Goal: Obtain resource: Download file/media

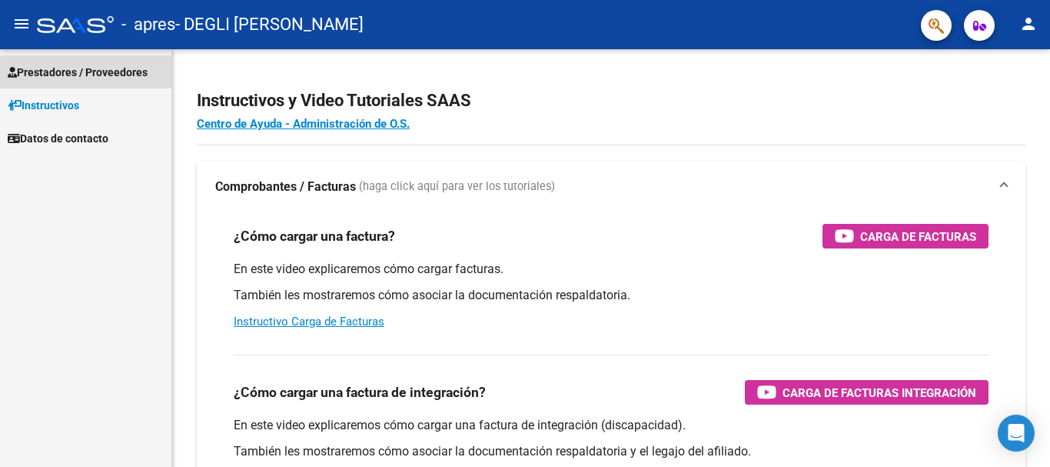
click at [134, 77] on span "Prestadores / Proveedores" at bounding box center [78, 72] width 140 height 17
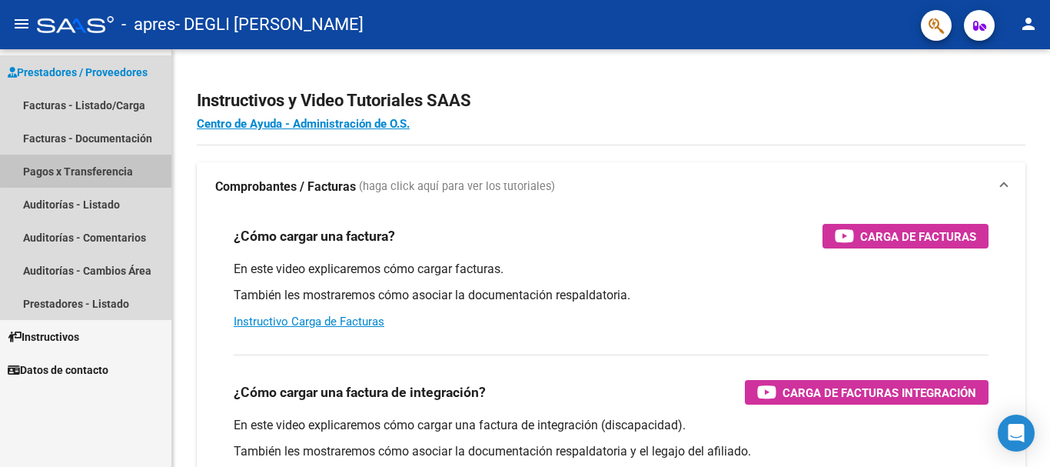
click at [106, 165] on link "Pagos x Transferencia" at bounding box center [85, 171] width 171 height 33
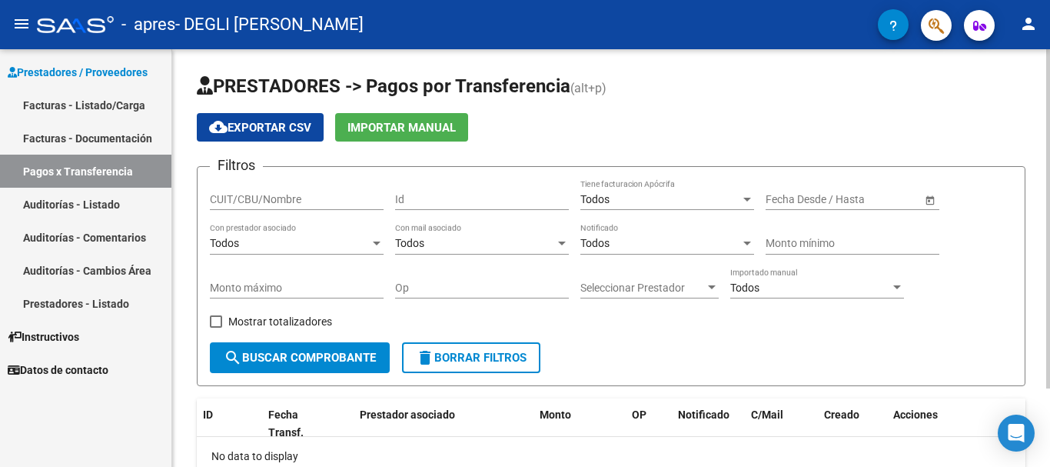
click at [341, 349] on button "search Buscar Comprobante" at bounding box center [300, 357] width 180 height 31
click at [930, 194] on span "Open calendar" at bounding box center [930, 199] width 37 height 37
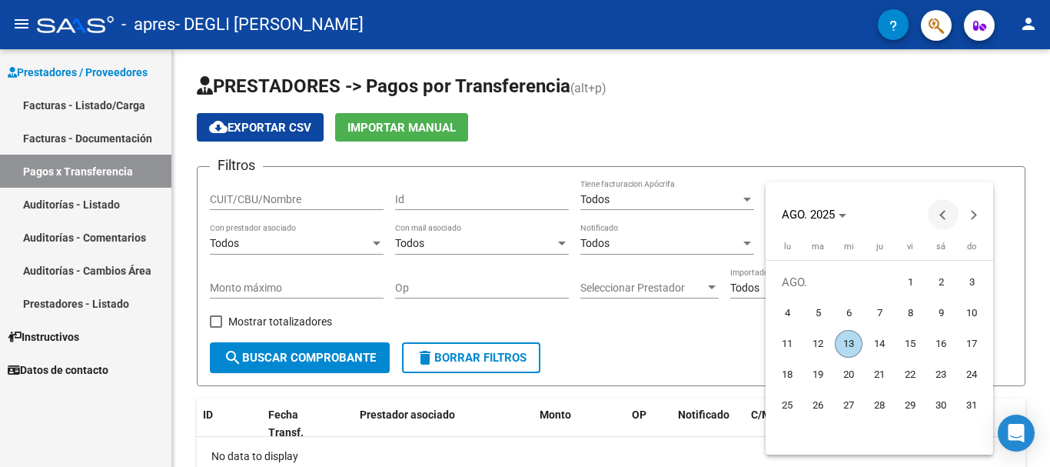
click at [942, 221] on span "Previous month" at bounding box center [943, 214] width 31 height 31
click at [976, 281] on span "1" at bounding box center [972, 282] width 28 height 28
type input "[DATE]"
click at [980, 211] on span "Next month" at bounding box center [974, 214] width 31 height 31
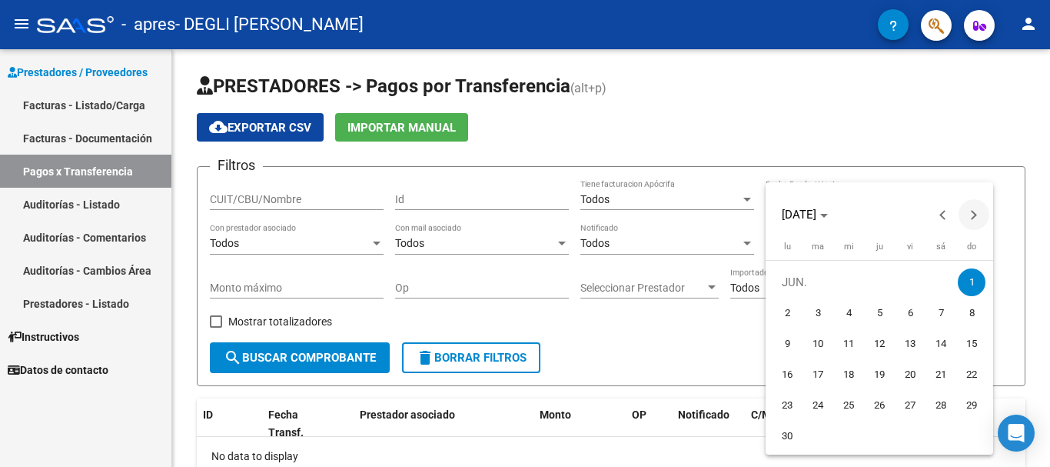
click at [980, 211] on span "Next month" at bounding box center [974, 214] width 31 height 31
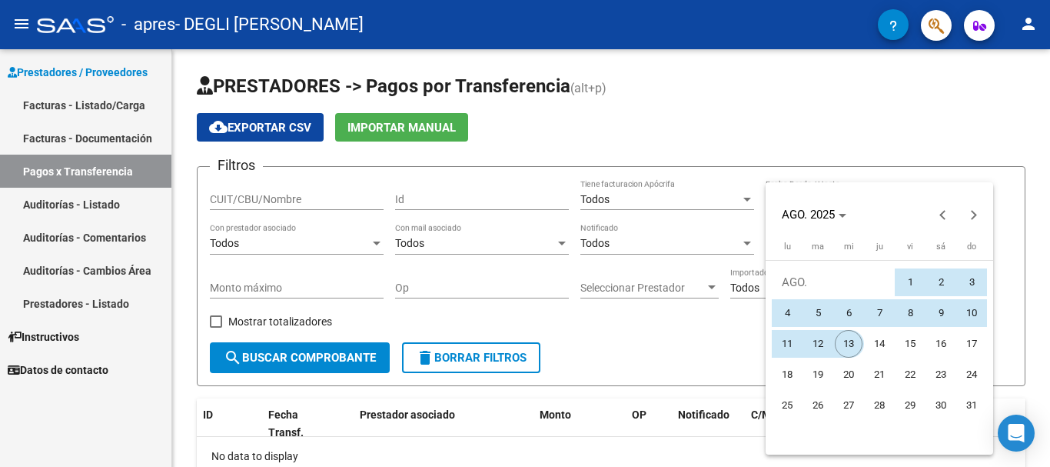
click at [848, 334] on span "13" at bounding box center [849, 344] width 28 height 28
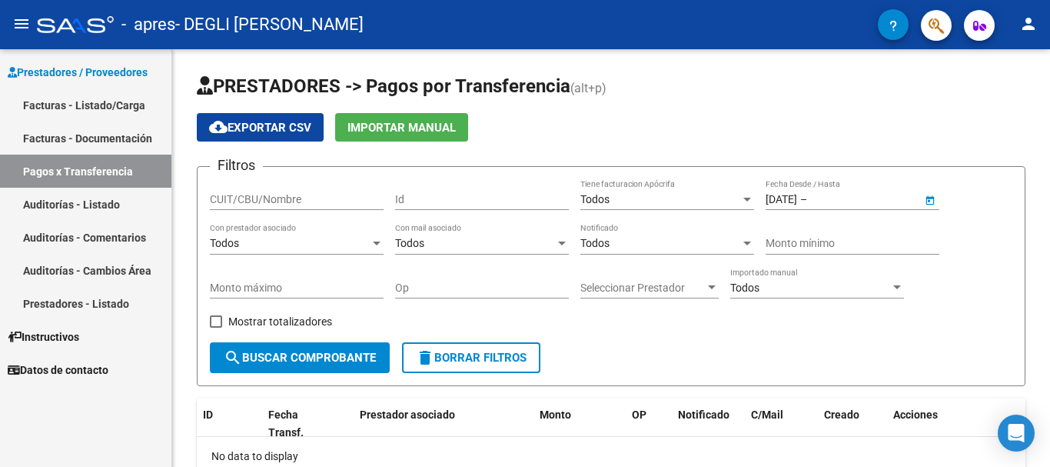
type input "[DATE]"
click at [358, 357] on span "search Buscar Comprobante" at bounding box center [300, 358] width 152 height 14
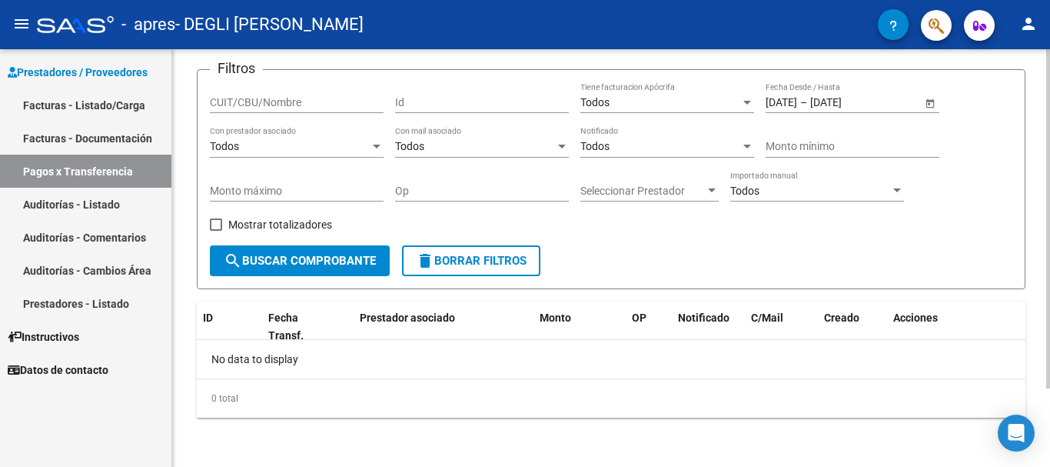
click at [1049, 233] on div at bounding box center [1048, 297] width 4 height 339
click at [35, 106] on link "Facturas - Listado/Carga" at bounding box center [85, 104] width 171 height 33
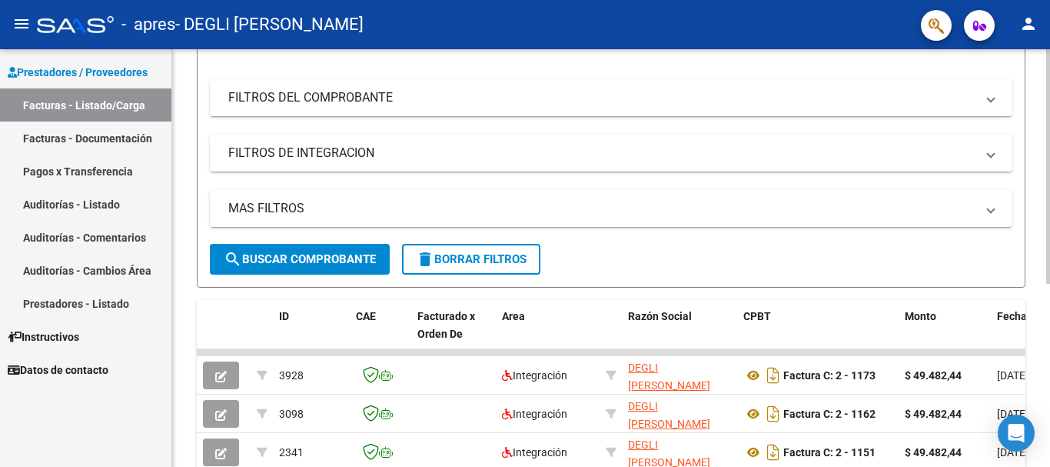
scroll to position [210, 0]
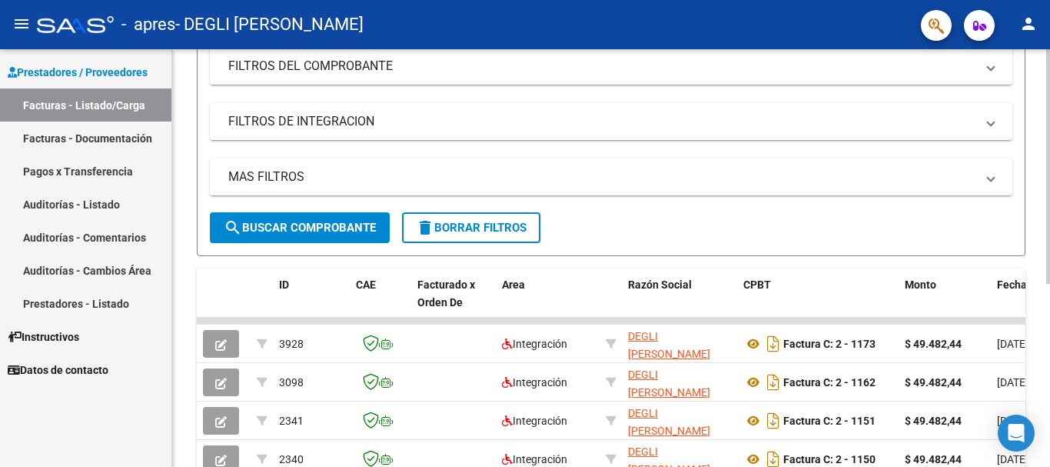
click at [1048, 231] on div at bounding box center [1048, 288] width 4 height 234
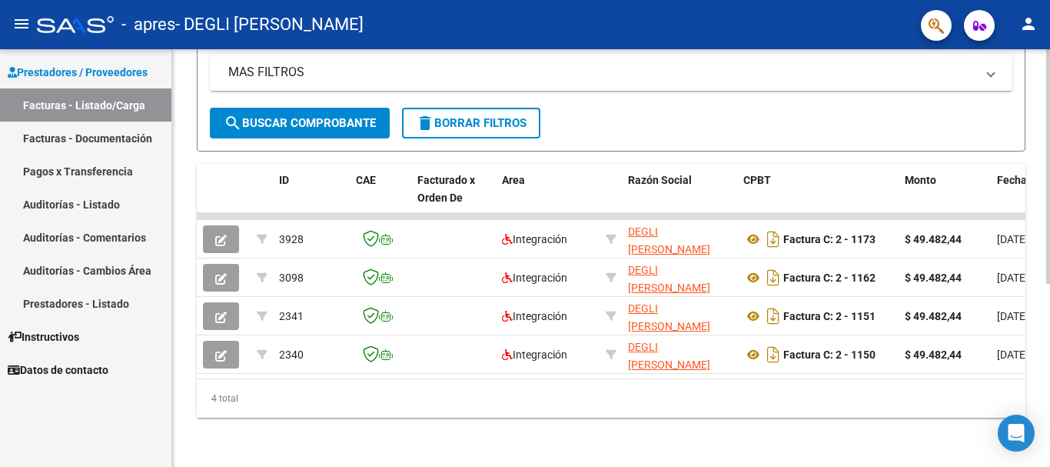
click at [1049, 309] on div at bounding box center [1048, 349] width 4 height 234
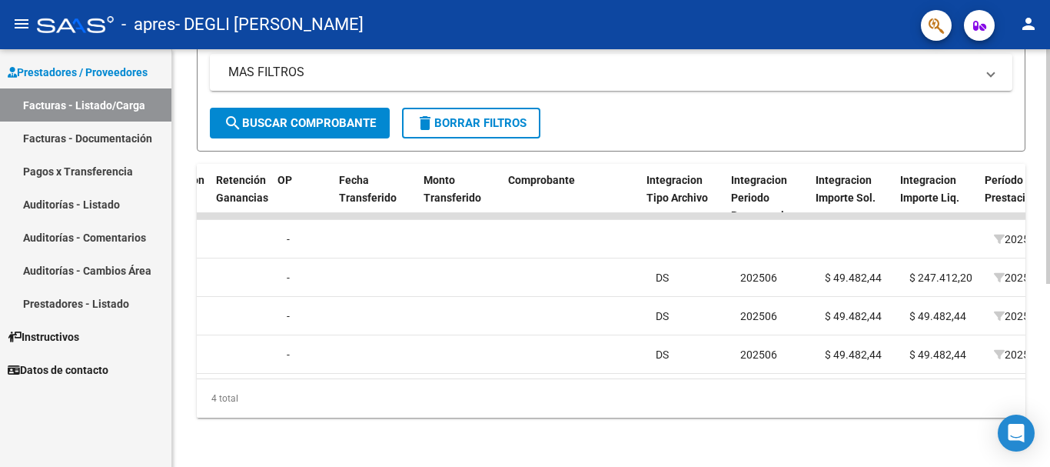
scroll to position [0, 1215]
drag, startPoint x: 683, startPoint y: 379, endPoint x: 696, endPoint y: 365, distance: 19.0
click at [696, 365] on div "ID CAE Facturado x Orden De Area Razón Social CPBT Monto Fecha Cpbt Días desde …" at bounding box center [611, 291] width 829 height 254
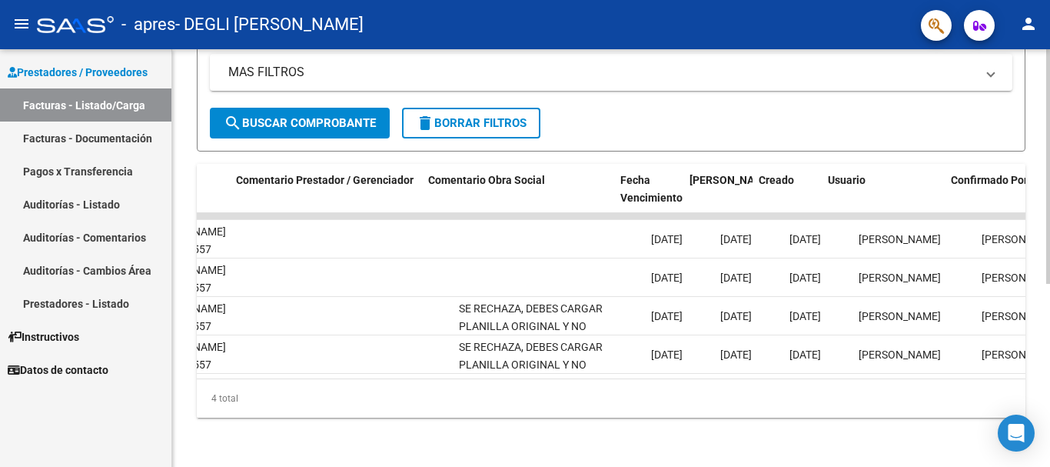
scroll to position [0, 2235]
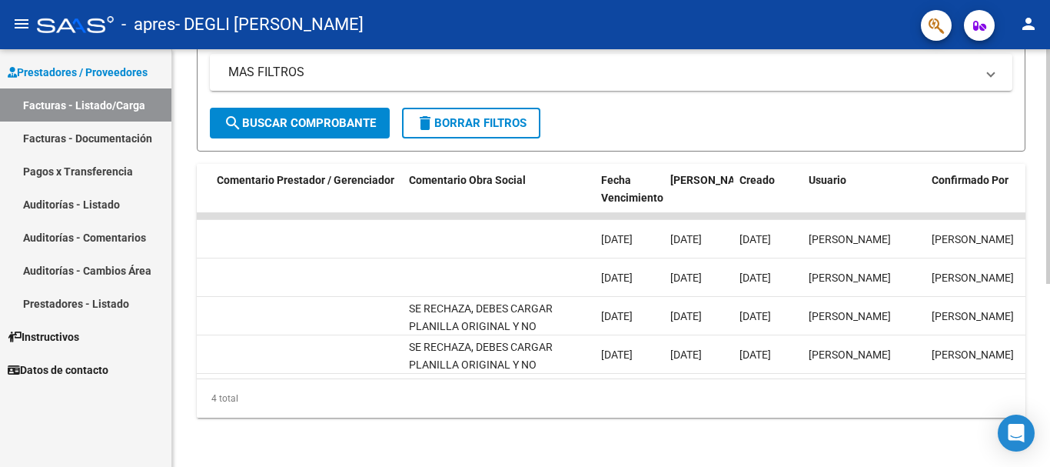
click at [873, 365] on datatable-body "3928 Integración DEGLI [PERSON_NAME] 27292495027 Factura C: 2 - 1173 $ 49.482,4…" at bounding box center [611, 295] width 829 height 165
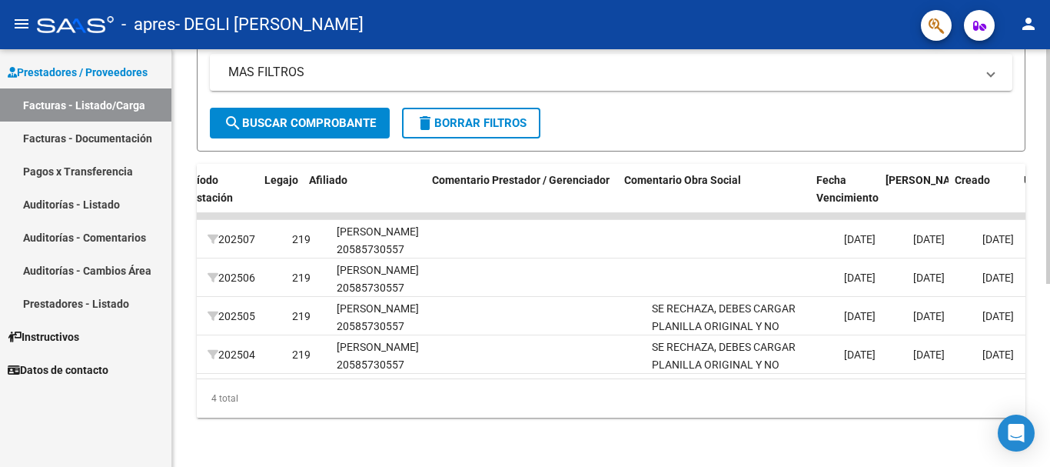
scroll to position [0, 2020]
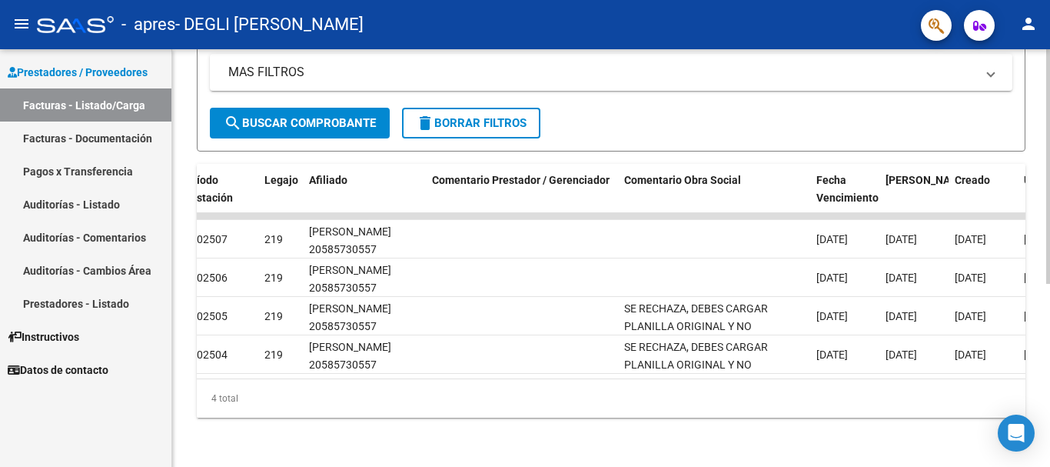
drag, startPoint x: 738, startPoint y: 384, endPoint x: 776, endPoint y: 365, distance: 42.3
click at [776, 365] on div "ID CAE Facturado x Orden De Area Razón Social CPBT Monto Fecha Cpbt Días desde …" at bounding box center [611, 291] width 829 height 254
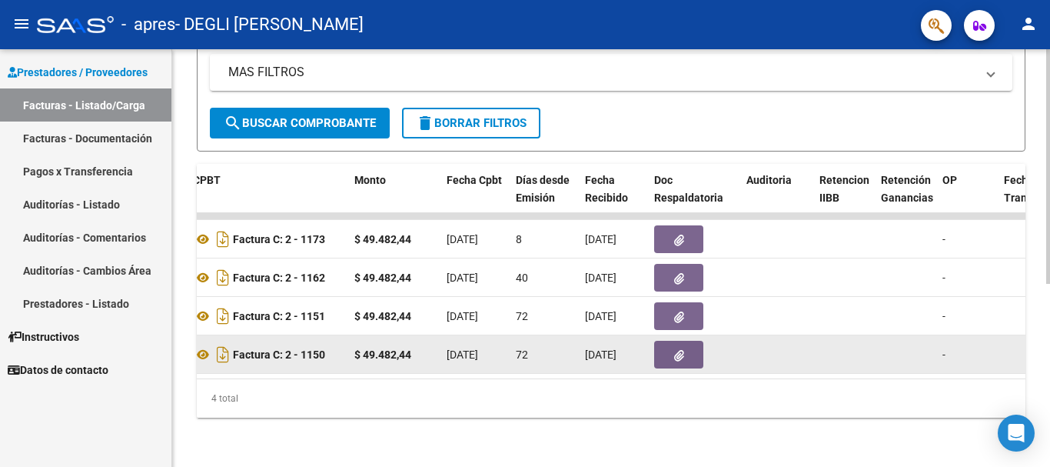
scroll to position [0, 544]
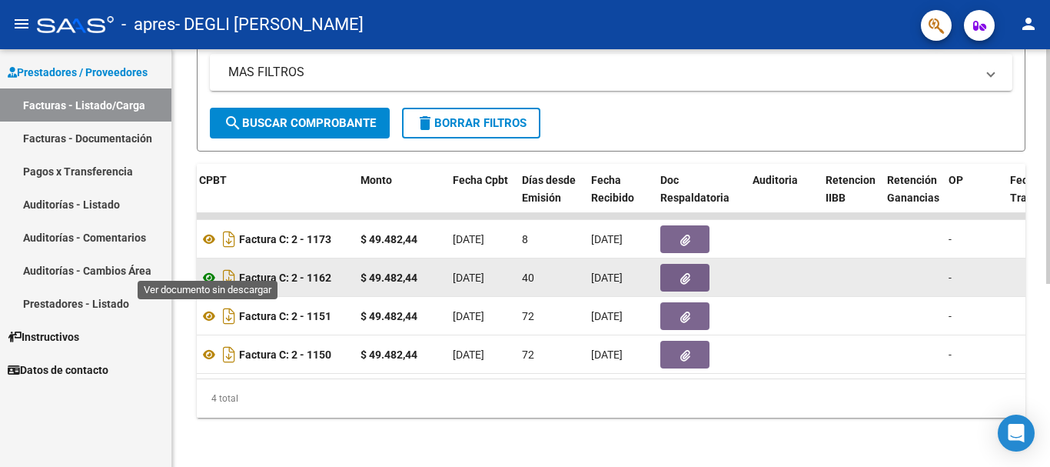
click at [208, 268] on icon at bounding box center [209, 277] width 20 height 18
click at [203, 268] on icon at bounding box center [209, 277] width 20 height 18
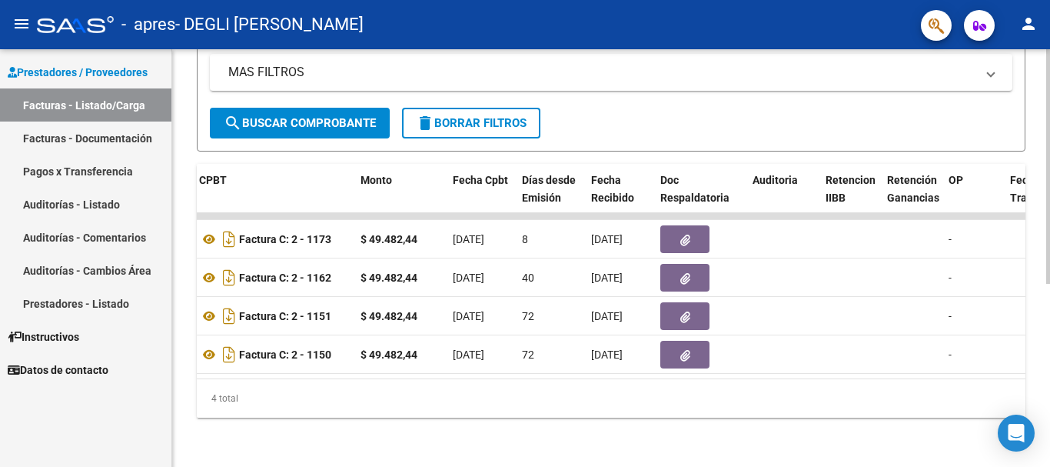
click at [256, 404] on div "4 total" at bounding box center [611, 398] width 829 height 38
